Goal: Information Seeking & Learning: Learn about a topic

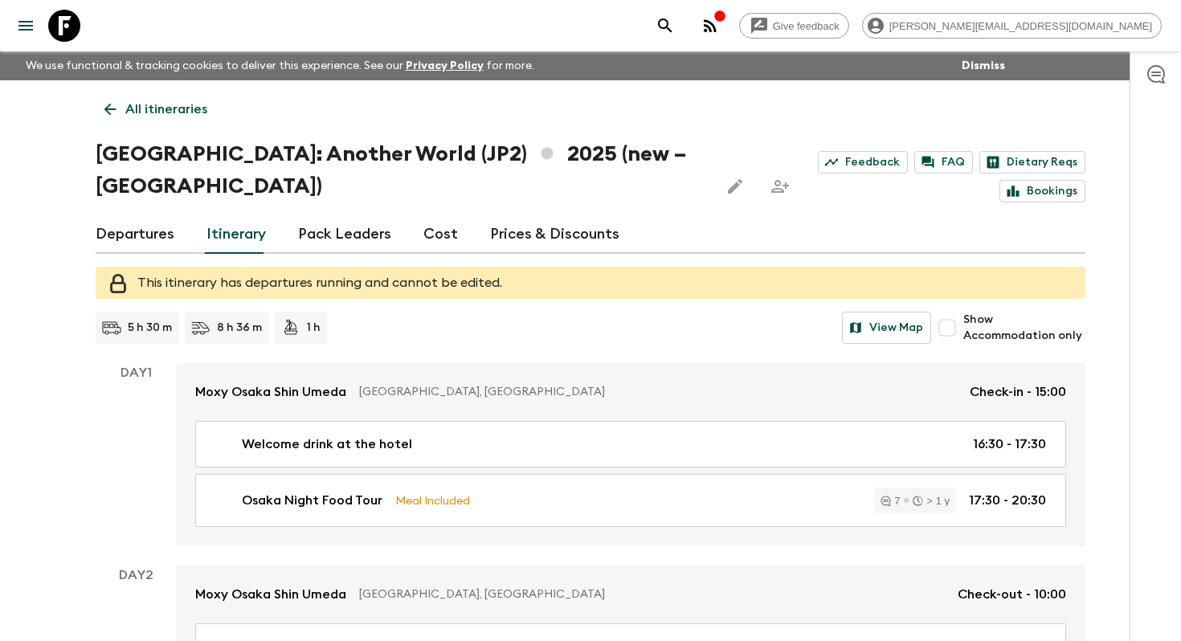
click at [141, 104] on p "All itineraries" at bounding box center [166, 109] width 82 height 19
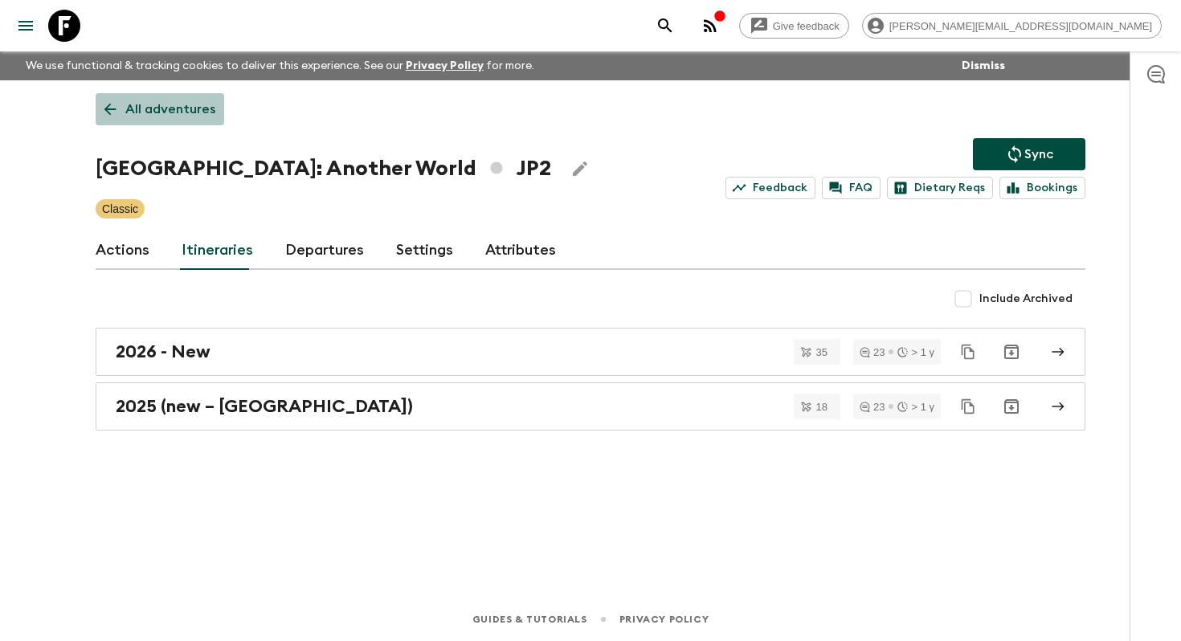
click at [192, 117] on p "All adventures" at bounding box center [170, 109] width 90 height 19
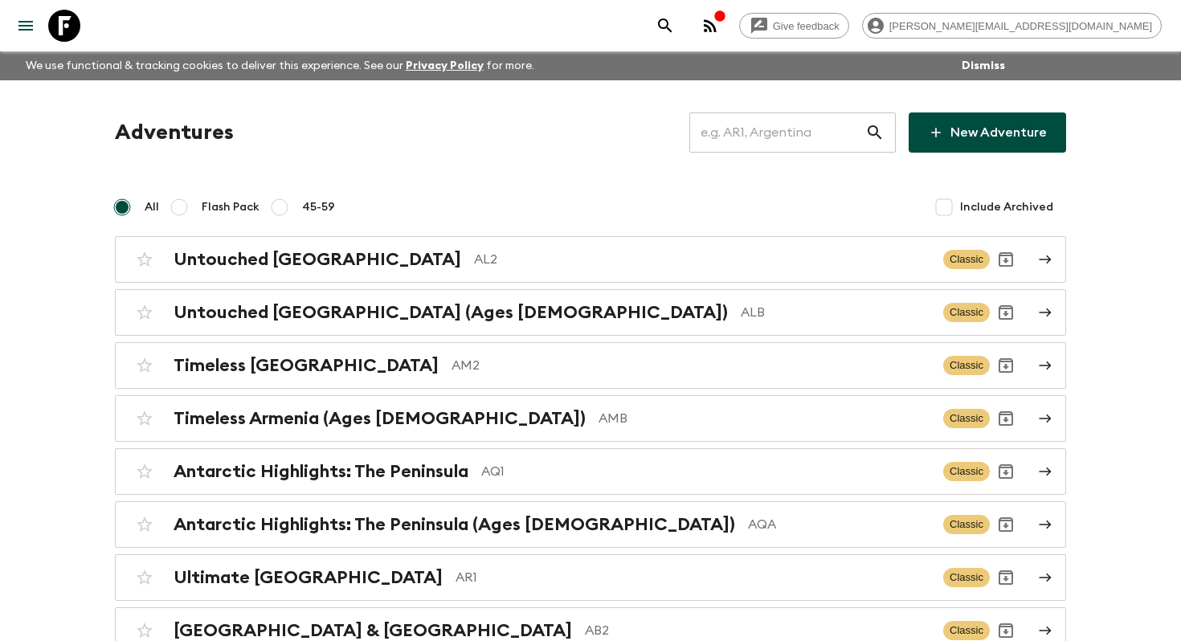
click at [787, 118] on input "text" at bounding box center [777, 132] width 176 height 45
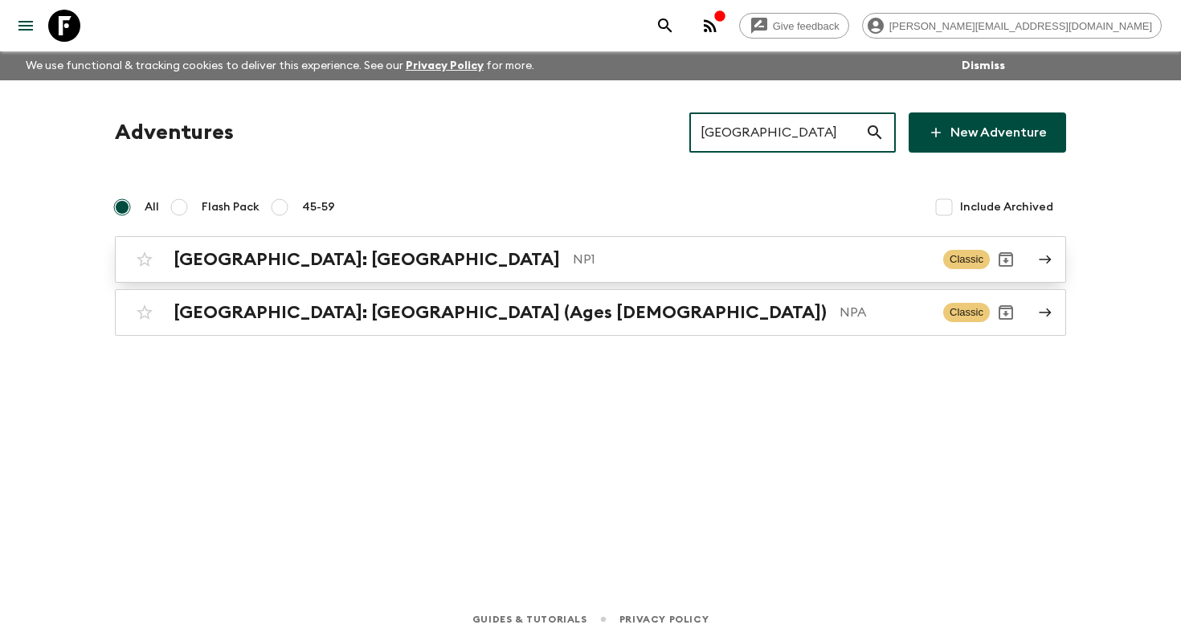
type input "[GEOGRAPHIC_DATA]"
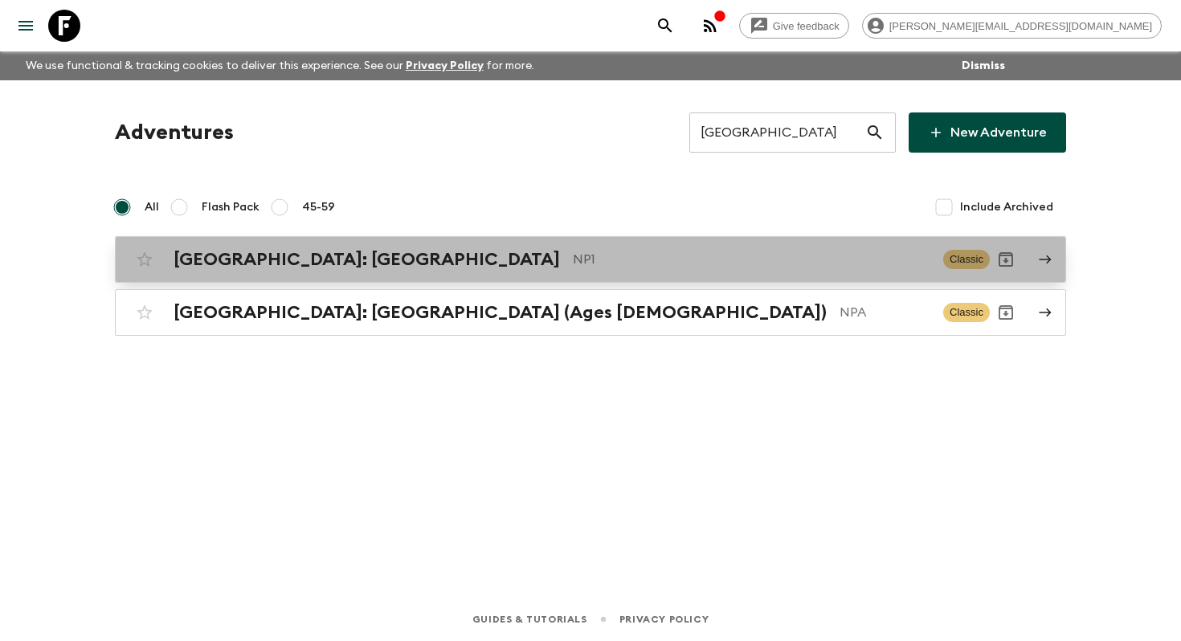
click at [434, 256] on div "[GEOGRAPHIC_DATA]: [GEOGRAPHIC_DATA] NP1" at bounding box center [552, 259] width 757 height 21
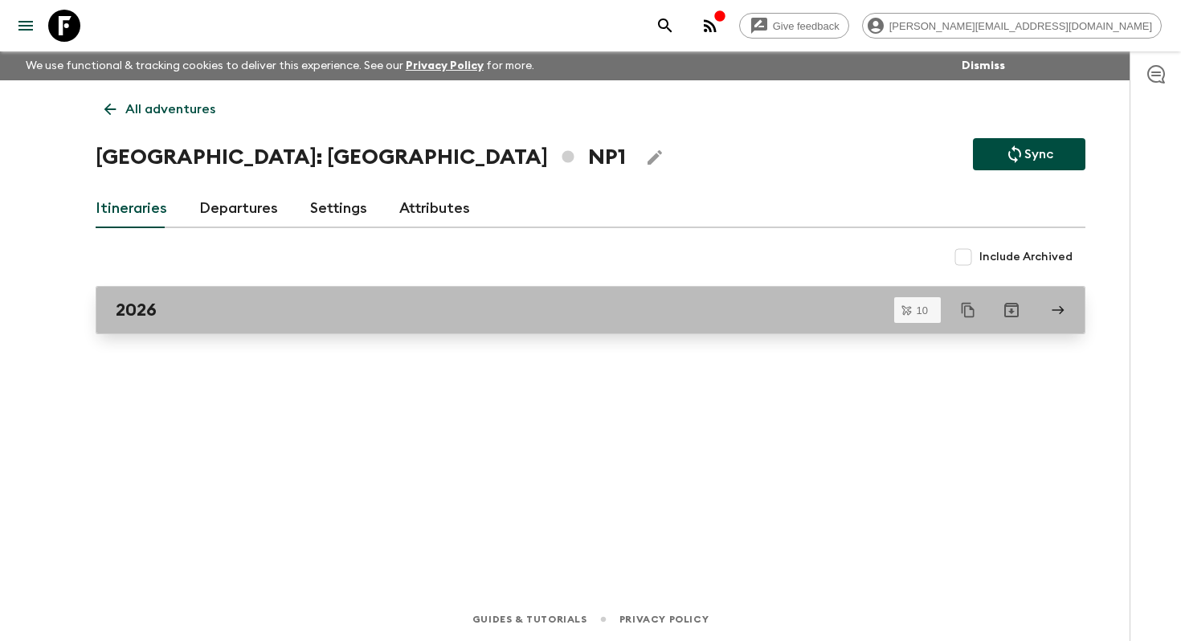
click at [296, 325] on link "2026" at bounding box center [591, 310] width 990 height 48
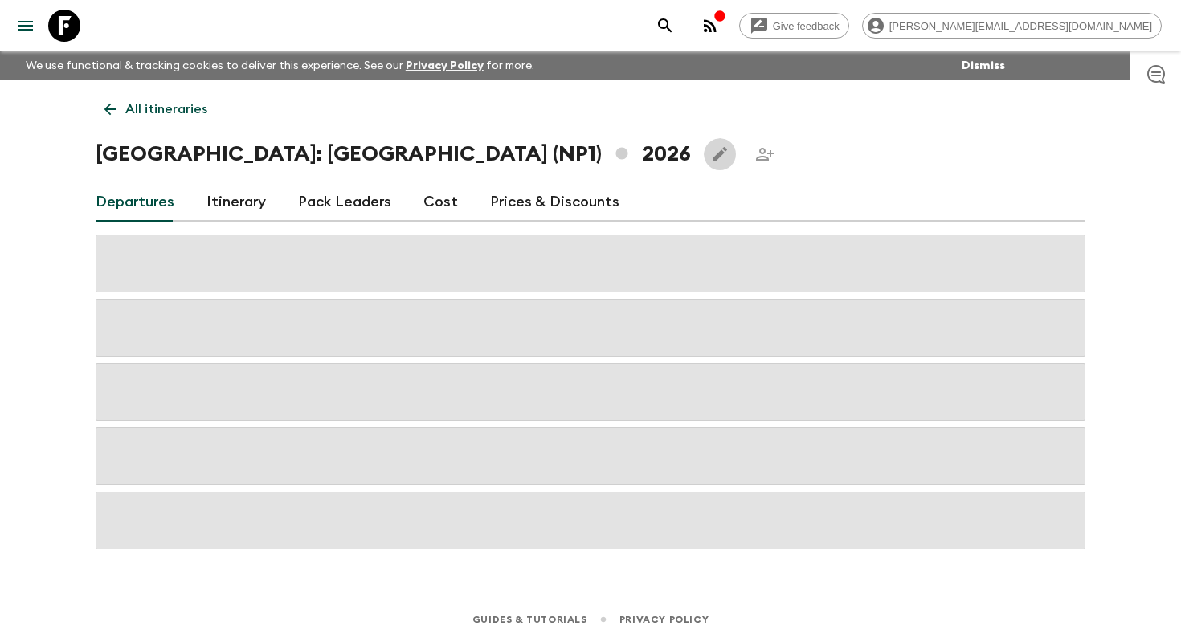
click at [710, 148] on icon "Edit this itinerary" at bounding box center [719, 154] width 19 height 19
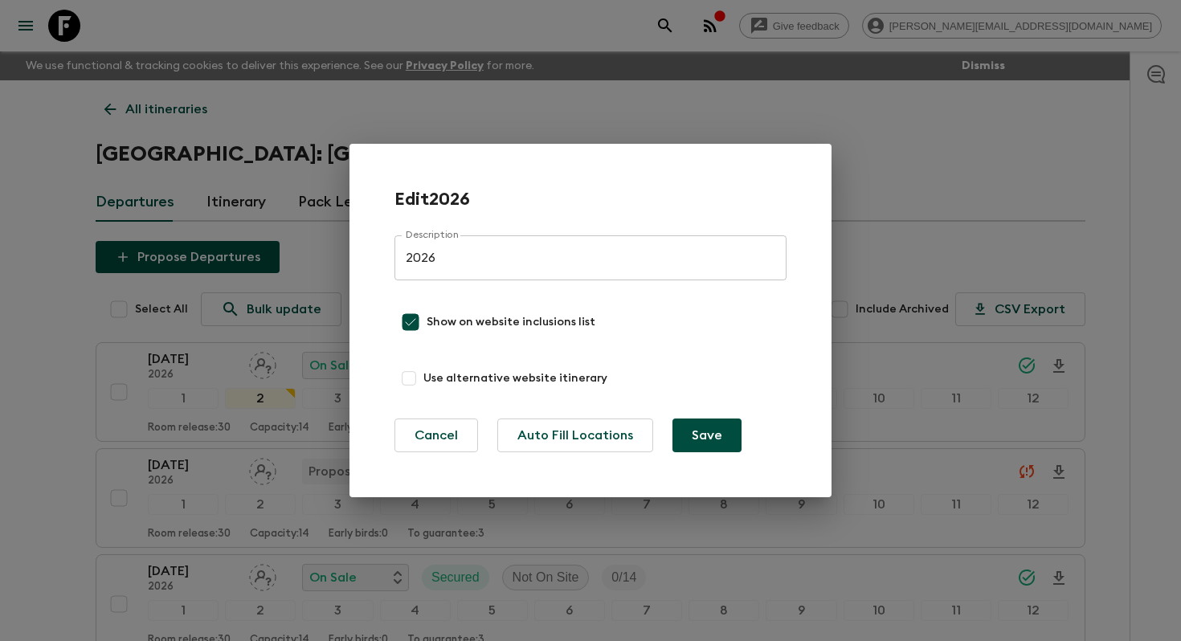
click at [601, 94] on div "Edit 2026 Description 2026 Description Show on website inclusions list Use alte…" at bounding box center [590, 320] width 1181 height 641
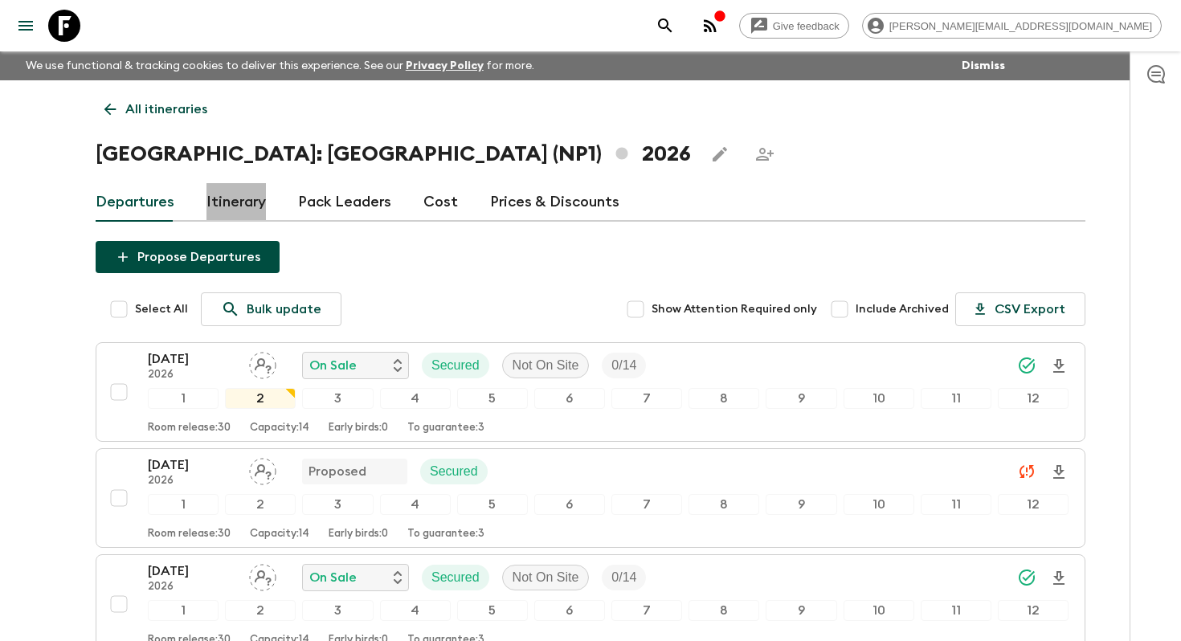
click at [233, 194] on link "Itinerary" at bounding box center [235, 202] width 59 height 39
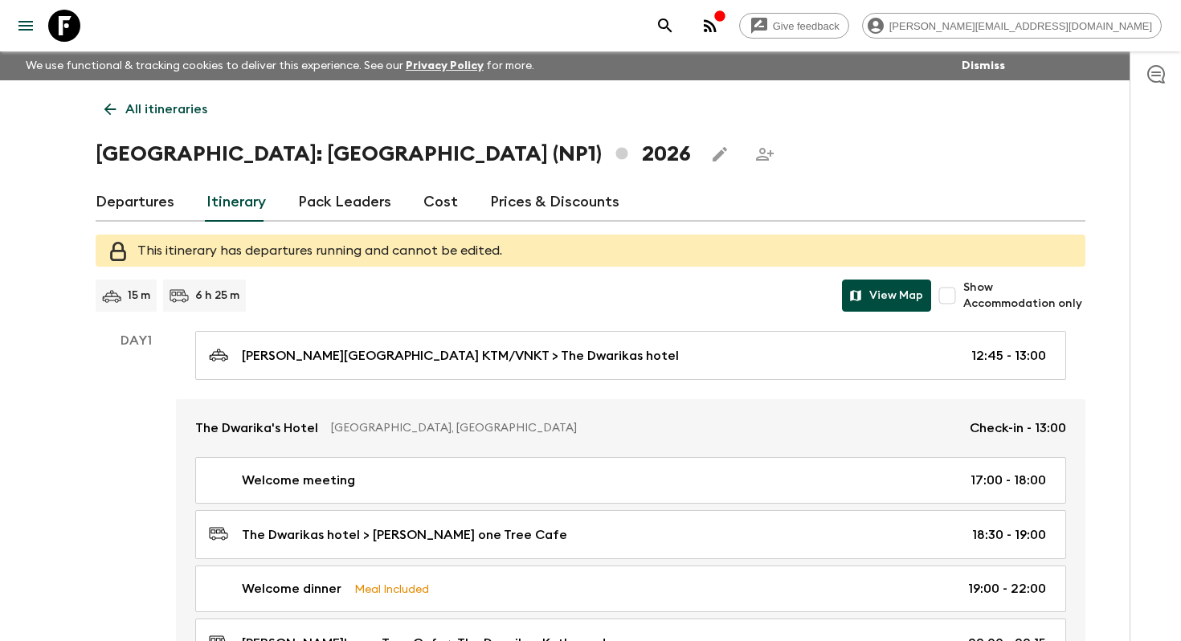
click at [900, 296] on button "View Map" at bounding box center [886, 296] width 89 height 32
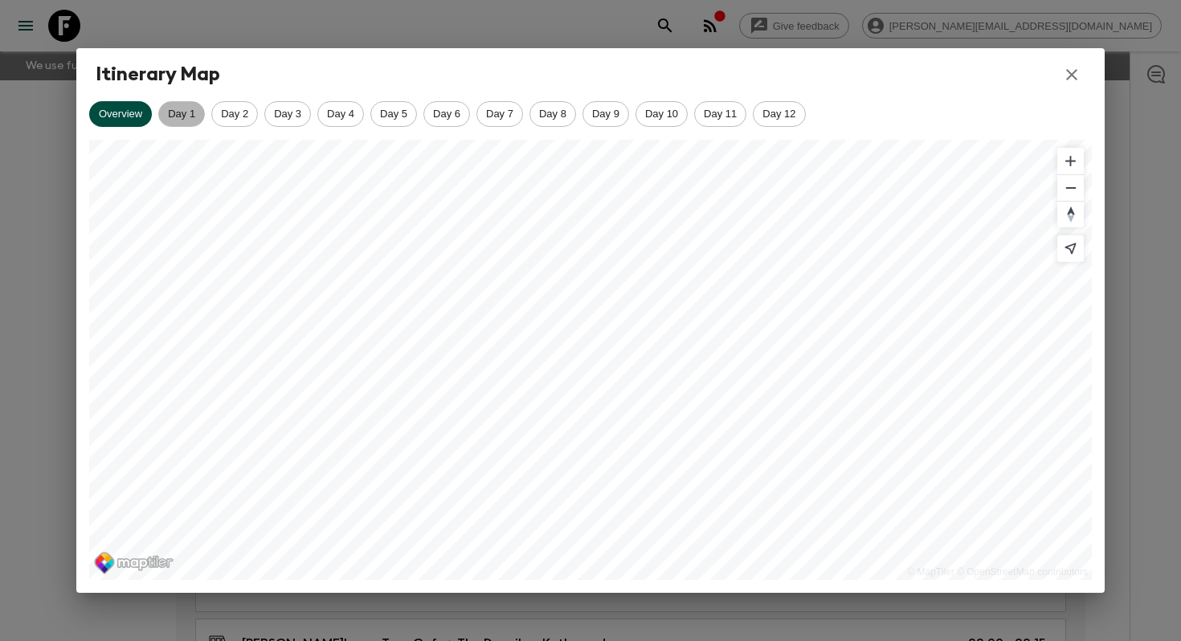
click at [186, 108] on span "Day 1" at bounding box center [181, 114] width 45 height 12
click at [243, 119] on span "Day 2" at bounding box center [234, 114] width 45 height 12
click at [288, 112] on span "Day 3" at bounding box center [287, 114] width 45 height 12
click at [341, 115] on span "Day 4" at bounding box center [340, 114] width 45 height 12
click at [399, 119] on span "Day 5" at bounding box center [393, 114] width 45 height 12
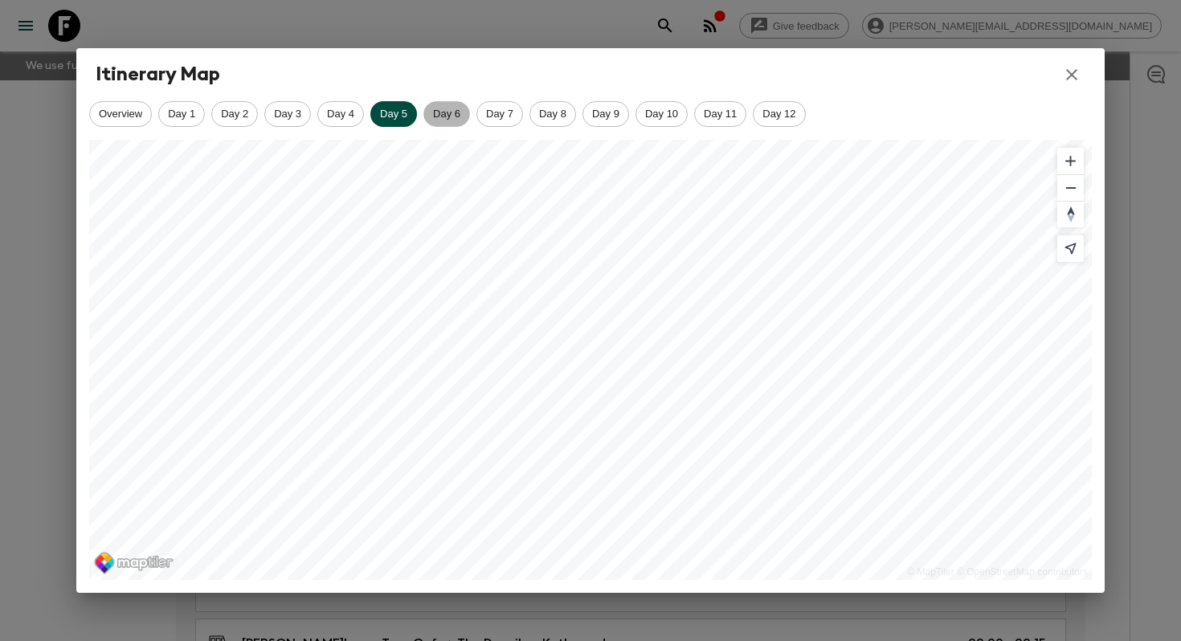
click at [466, 118] on span "Day 6" at bounding box center [446, 114] width 45 height 12
click at [515, 121] on div "Day 7" at bounding box center [499, 114] width 47 height 26
click at [558, 115] on span "Day 8" at bounding box center [552, 114] width 45 height 12
click at [613, 125] on div "Day 9" at bounding box center [606, 114] width 47 height 26
click at [670, 115] on span "Day 10" at bounding box center [661, 114] width 51 height 12
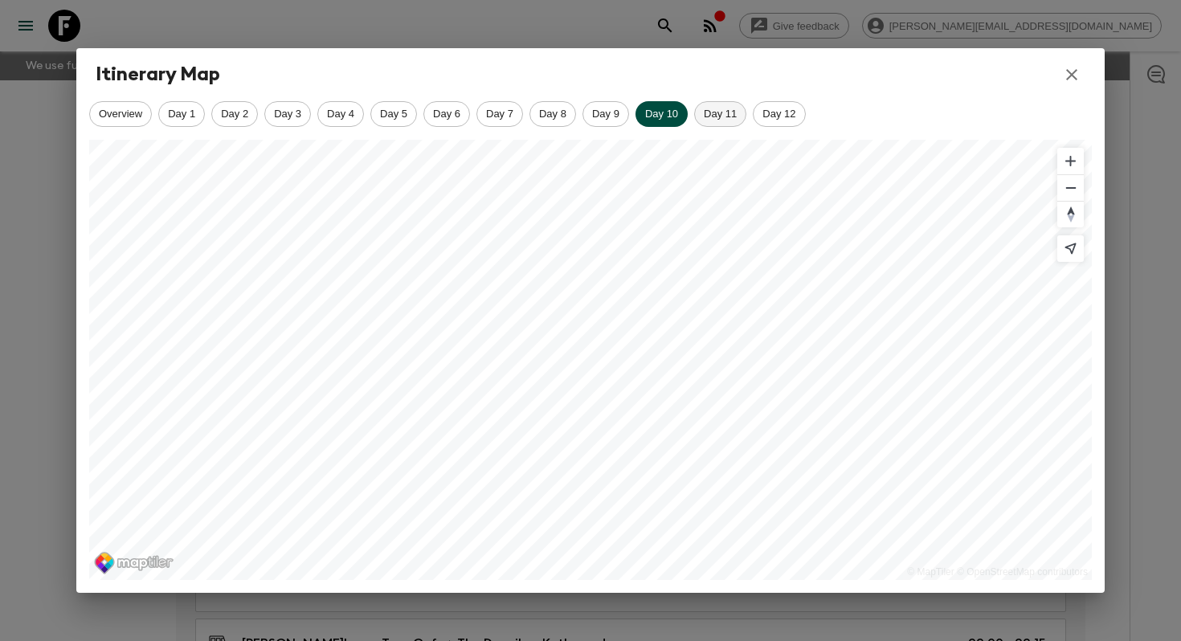
click at [717, 120] on div "Day 11" at bounding box center [720, 114] width 52 height 26
click at [779, 124] on div "Day 12" at bounding box center [779, 114] width 52 height 26
click at [1074, 72] on icon "button" at bounding box center [1071, 74] width 11 height 11
